Goal: Task Accomplishment & Management: Manage account settings

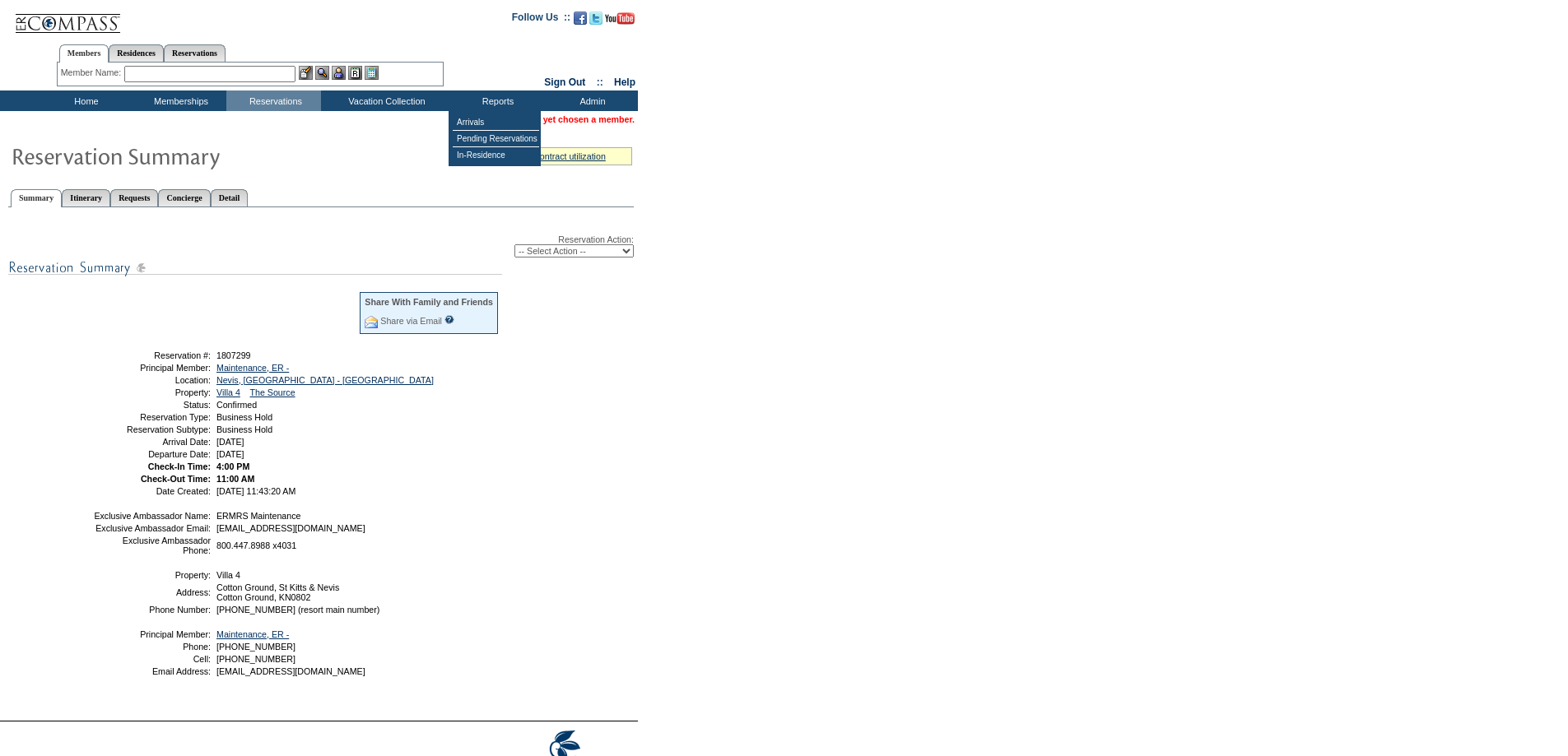
click at [538, 255] on select "-- Select Action -- Modify Reservation Dates Modify Reservation Cost Modify Occ…" at bounding box center [574, 250] width 119 height 13
select select "ChangeClubProp"
click at [515, 247] on select "-- Select Action -- Modify Reservation Dates Modify Reservation Cost Modify Occ…" at bounding box center [574, 250] width 119 height 13
click at [631, 363] on div "Reservation Action: -- Select Action -- Modify Reservation Dates Modify Reserva…" at bounding box center [320, 462] width 625 height 492
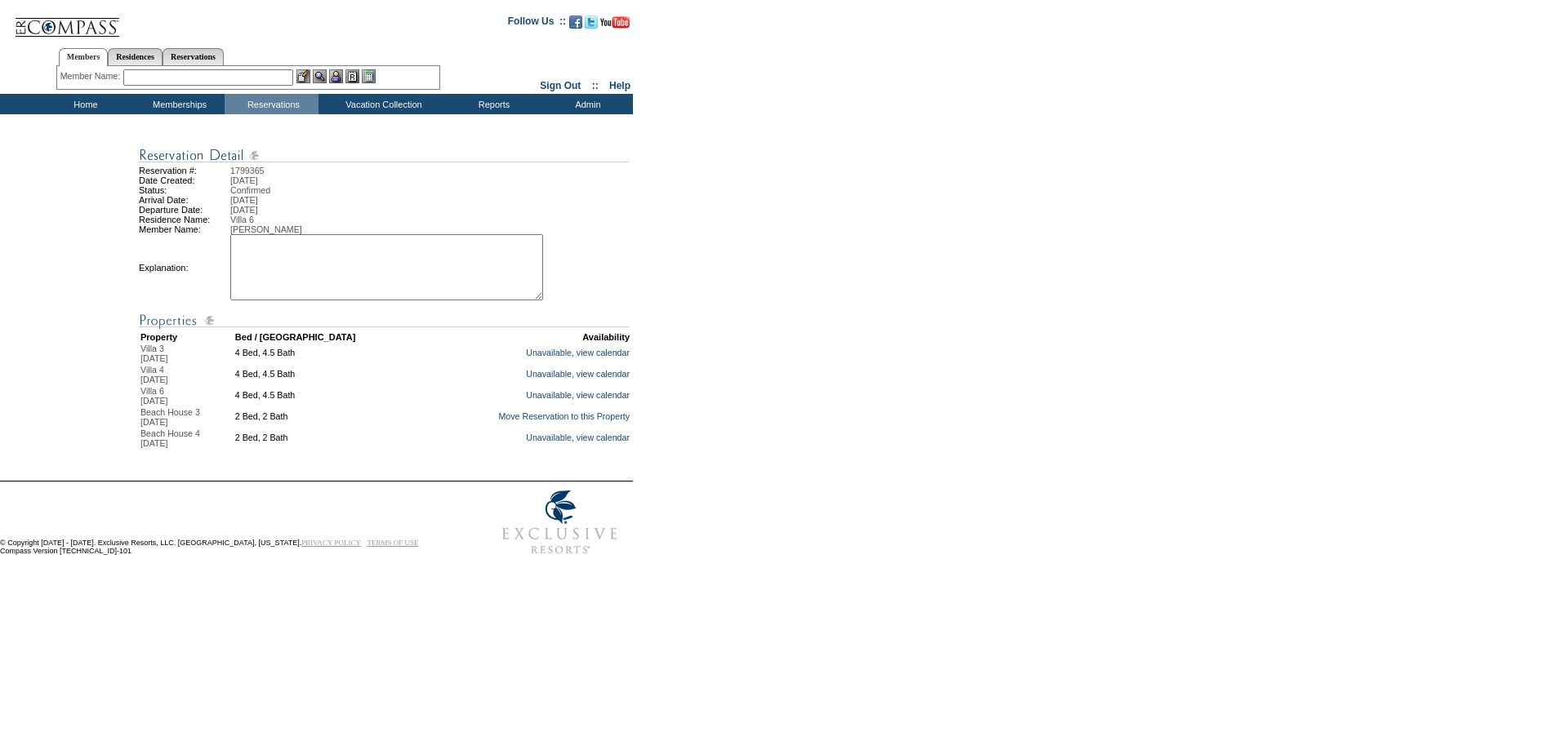
click at [378, 270] on textarea at bounding box center [386, 267] width 312 height 66
type textarea "per conversation with bryan - mm"
click at [541, 421] on link "Move Reservation to this Property" at bounding box center [564, 416] width 132 height 10
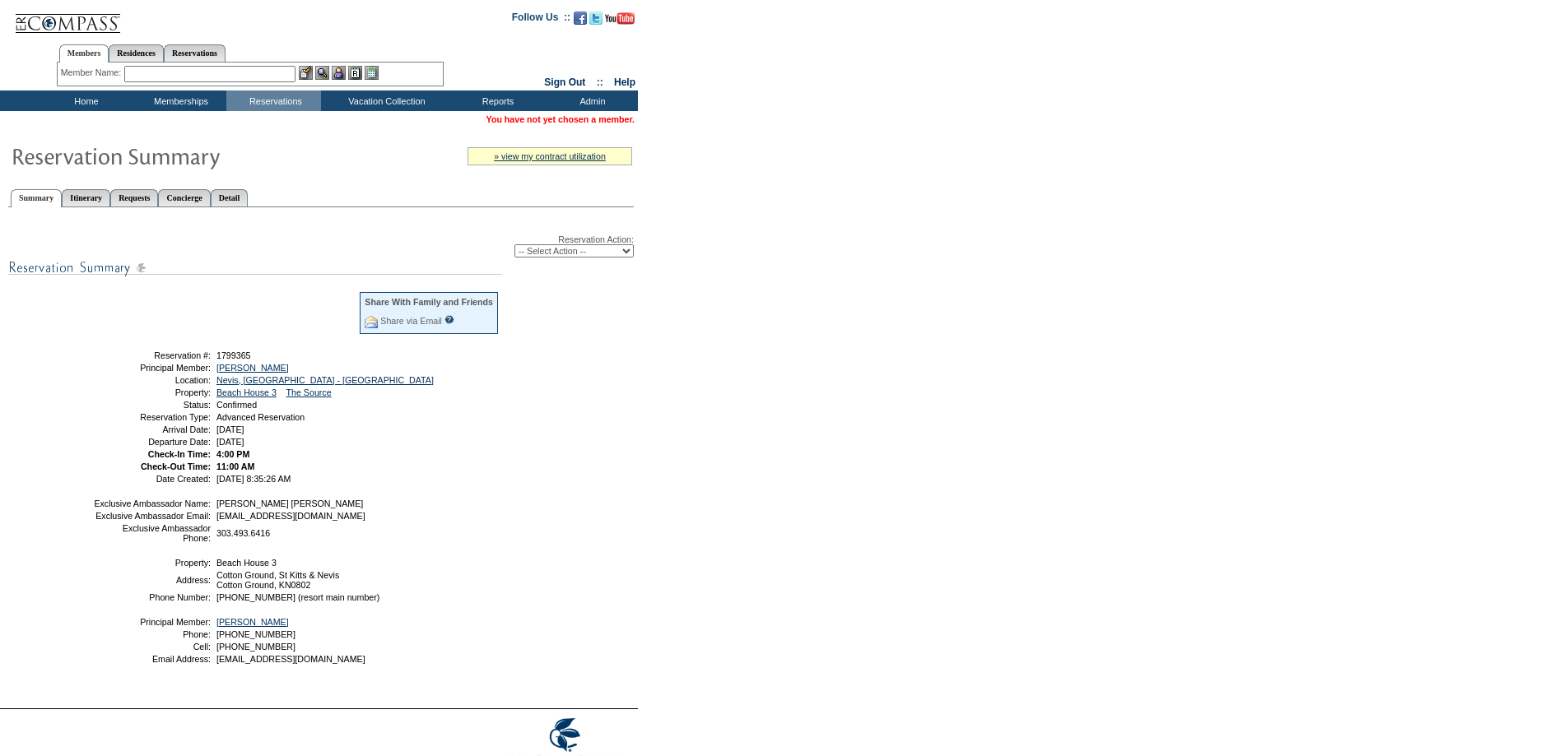
click at [536, 256] on select "-- Select Action -- Modify Reservation Dates Modify Reservation Cost Modify Occ…" at bounding box center [574, 250] width 119 height 13
select select "ChangeCost"
click at [515, 247] on select "-- Select Action -- Modify Reservation Dates Modify Reservation Cost Modify Occ…" at bounding box center [574, 250] width 119 height 13
click at [685, 312] on form "Follow Us ::" at bounding box center [784, 395] width 1568 height 791
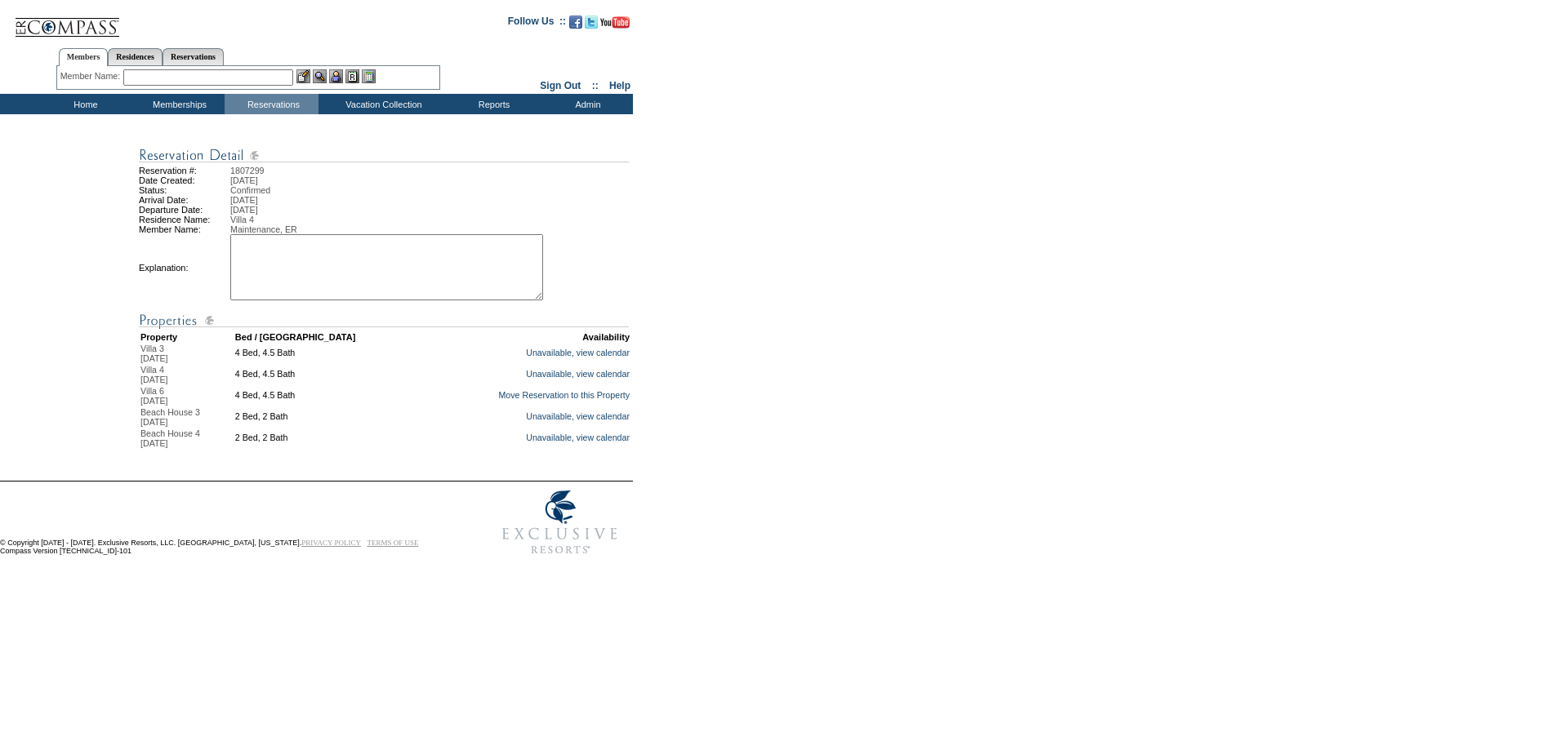
click at [310, 277] on textarea at bounding box center [386, 267] width 312 height 66
type textarea "mm"
click at [519, 400] on link "Move Reservation to this Property" at bounding box center [564, 395] width 132 height 10
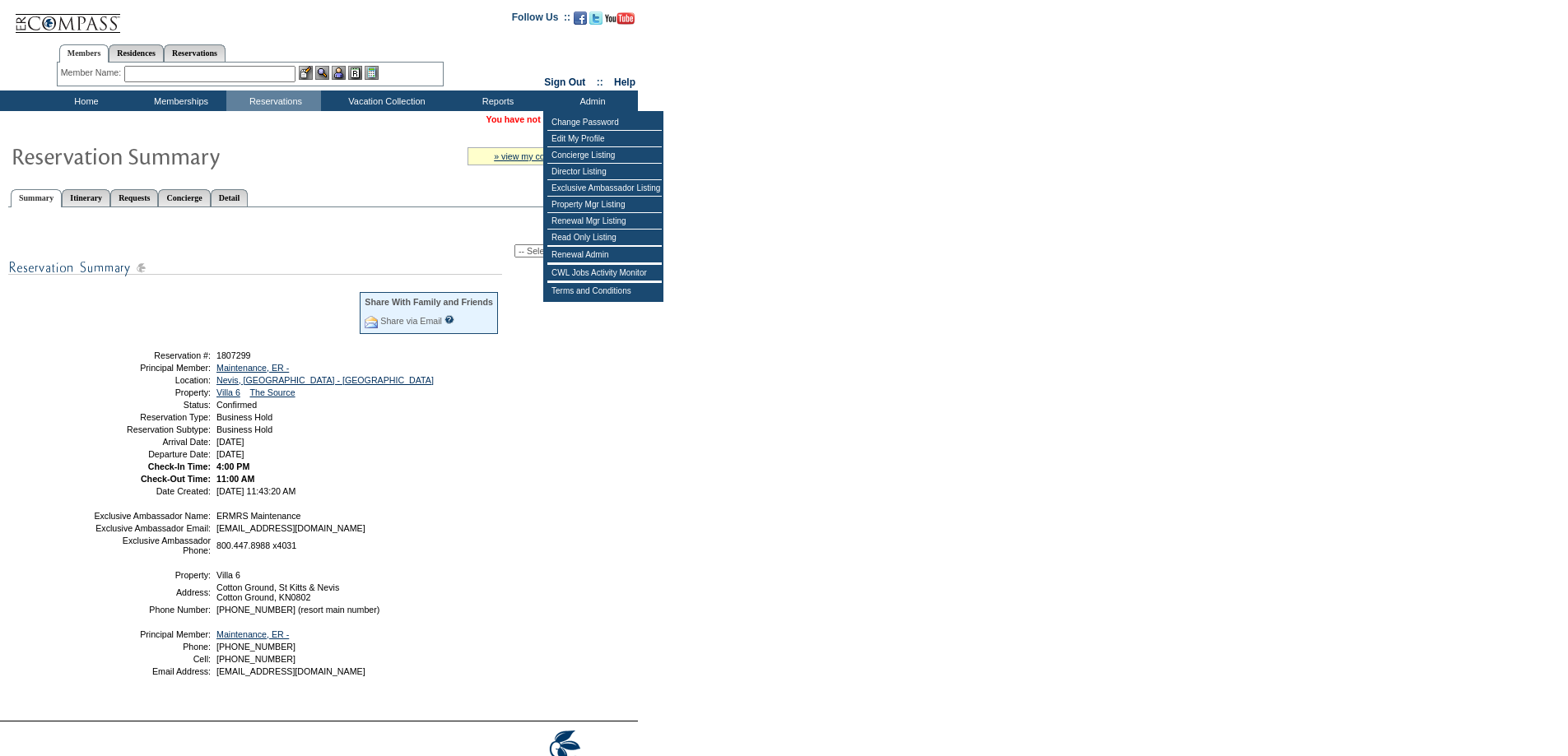
click at [524, 249] on select "-- Select Action -- Modify Reservation Dates Modify Reservation Cost Modify Occ…" at bounding box center [574, 250] width 119 height 13
select select "ChangeDates"
click at [515, 247] on select "-- Select Action -- Modify Reservation Dates Modify Reservation Cost Modify Occ…" at bounding box center [574, 250] width 119 height 13
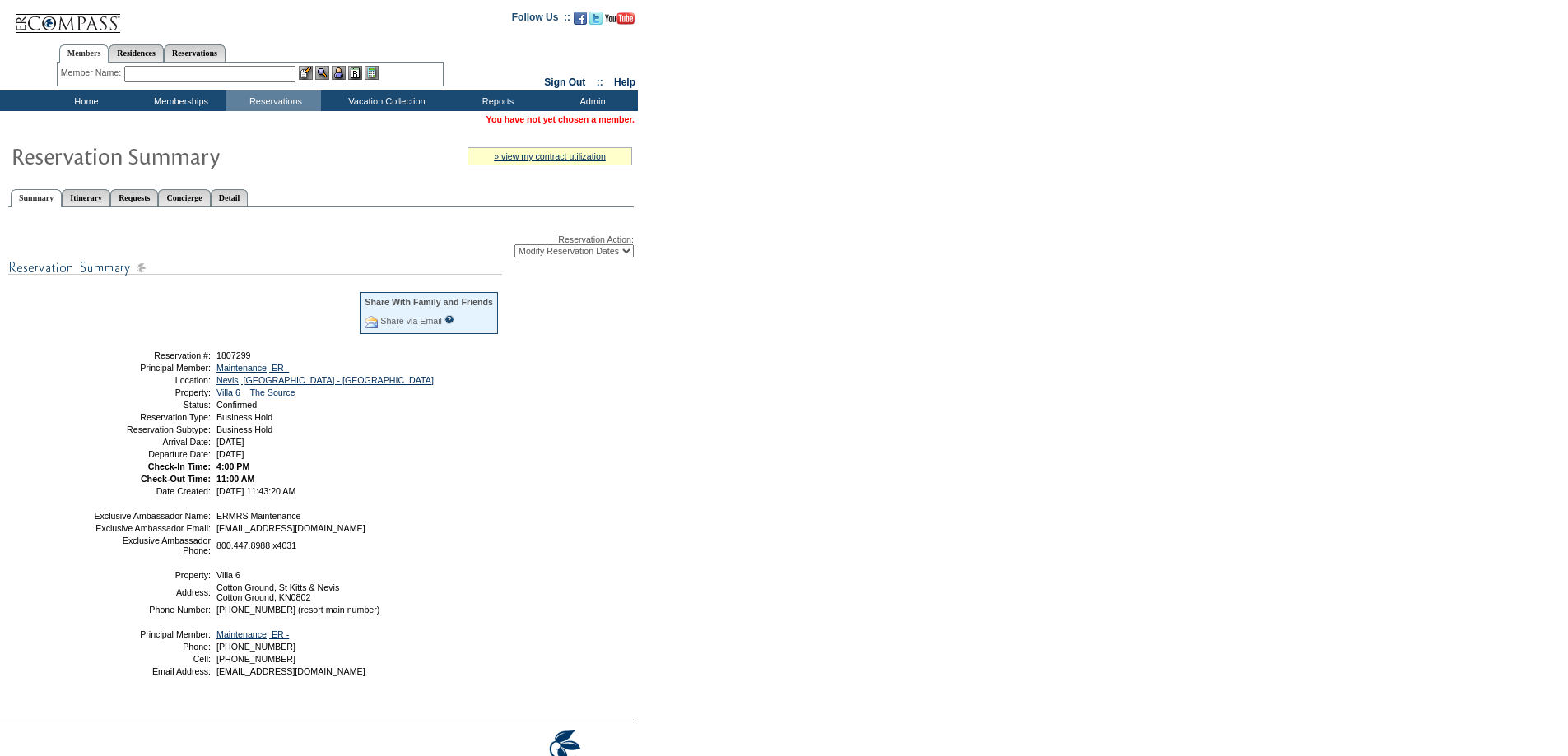
click at [802, 327] on form "Follow Us ::" at bounding box center [784, 401] width 1568 height 804
